Goal: Information Seeking & Learning: Learn about a topic

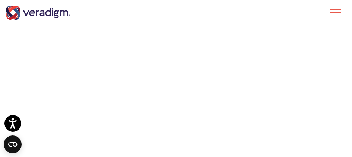
scroll to position [182, 0]
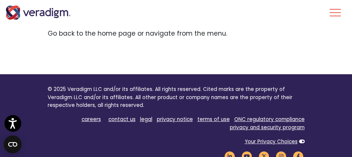
scroll to position [112, 0]
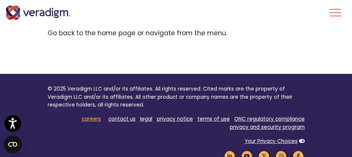
click at [101, 119] on link "careers" at bounding box center [91, 119] width 19 height 7
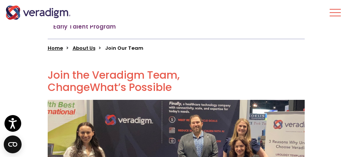
scroll to position [186, 0]
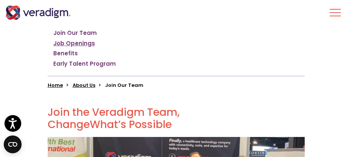
click at [71, 43] on link "Job Openings" at bounding box center [74, 43] width 42 height 7
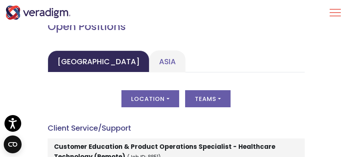
scroll to position [410, 0]
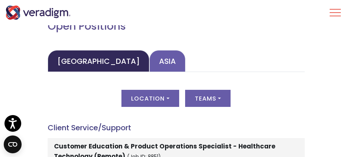
click at [149, 60] on link "Asia" at bounding box center [167, 61] width 36 height 22
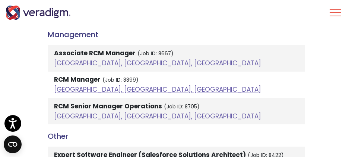
scroll to position [1154, 0]
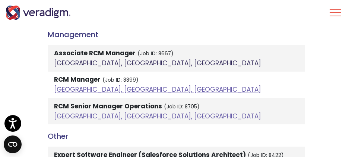
click at [88, 62] on link "Pune, Maharashtra, India" at bounding box center [157, 63] width 207 height 9
